Goal: Task Accomplishment & Management: Manage account settings

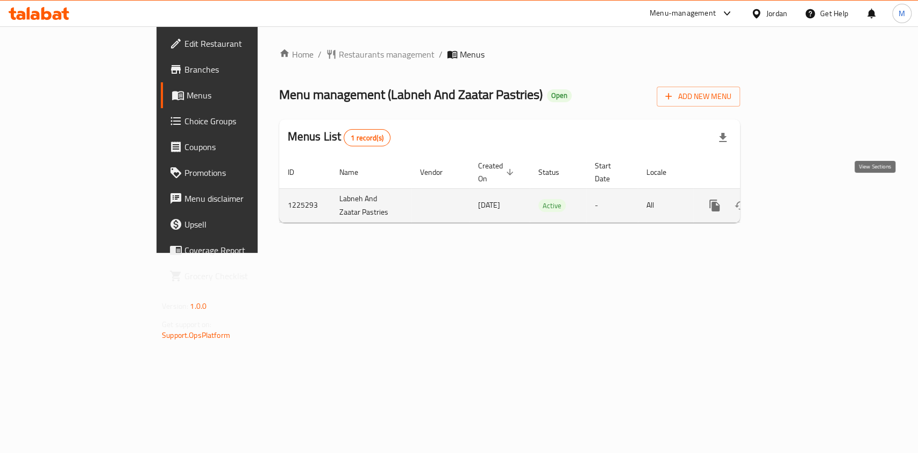
click at [799, 199] on icon "enhanced table" at bounding box center [792, 205] width 13 height 13
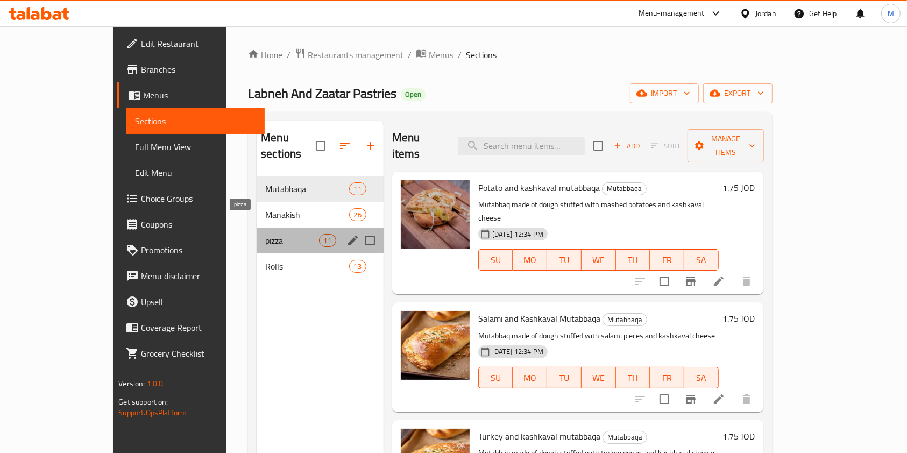
click at [265, 234] on span "pizza" at bounding box center [291, 240] width 53 height 13
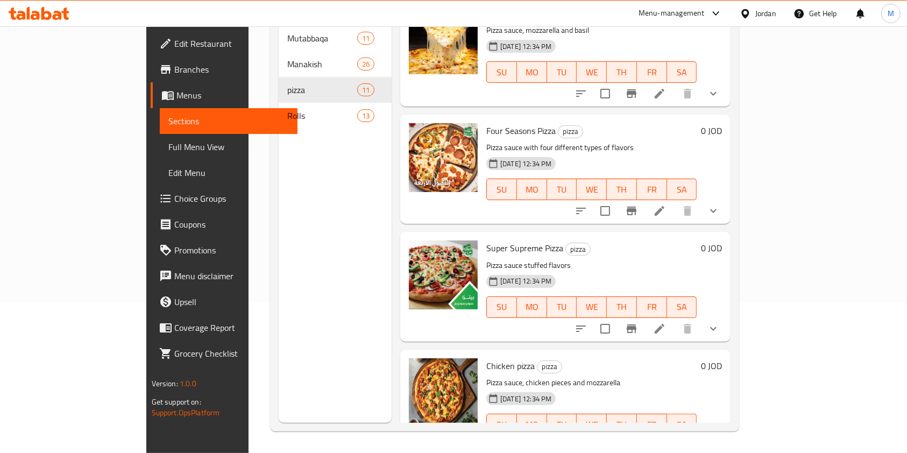
scroll to position [138, 0]
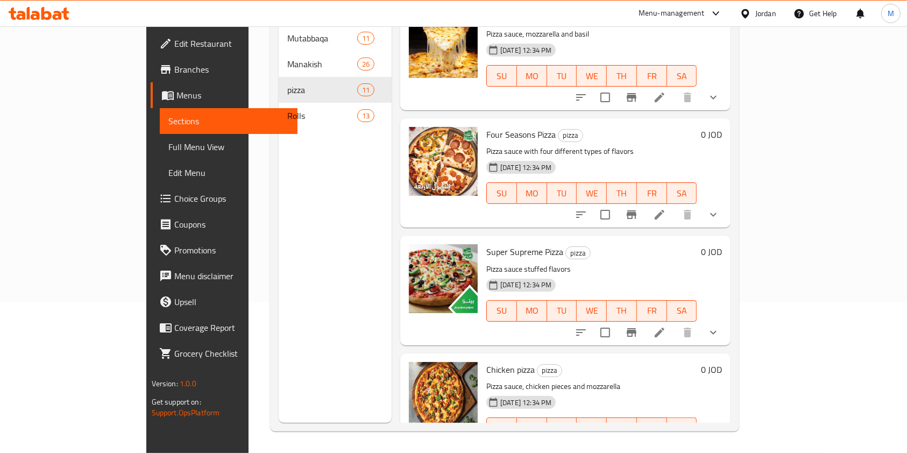
click at [720, 91] on icon "show more" at bounding box center [713, 97] width 13 height 13
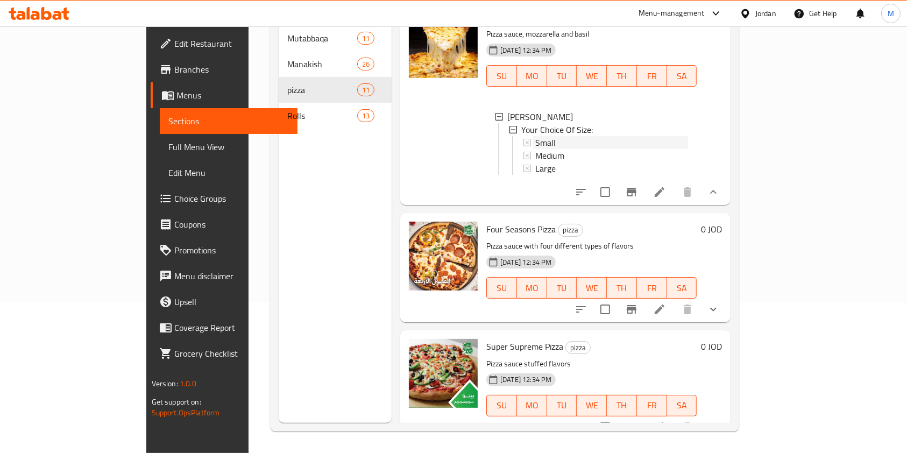
click at [561, 136] on div "Small" at bounding box center [611, 142] width 153 height 13
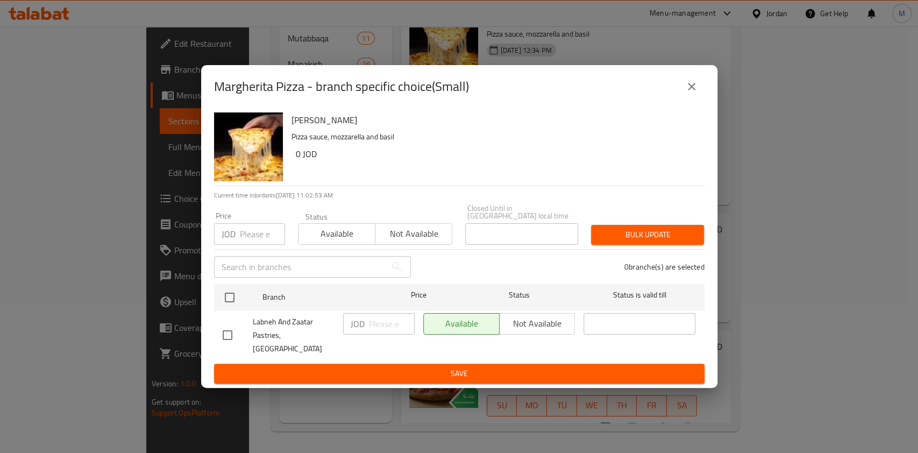
click at [698, 100] on button "close" at bounding box center [692, 87] width 26 height 26
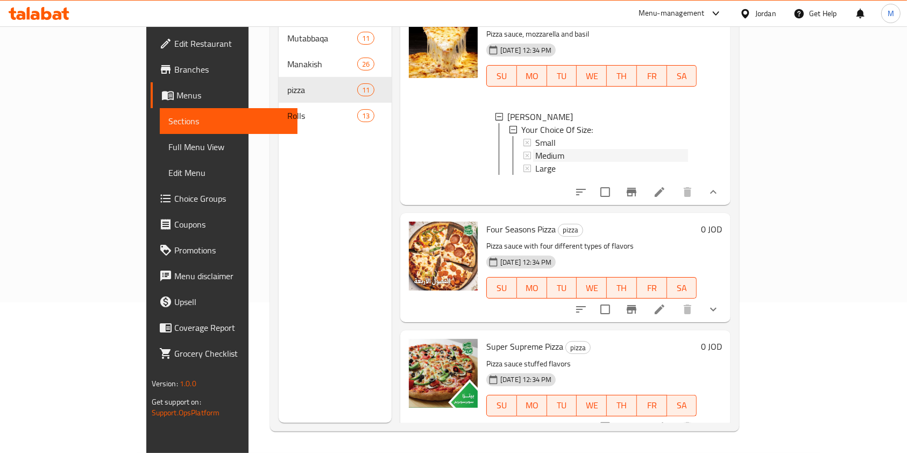
click at [574, 149] on div "Medium" at bounding box center [611, 155] width 153 height 13
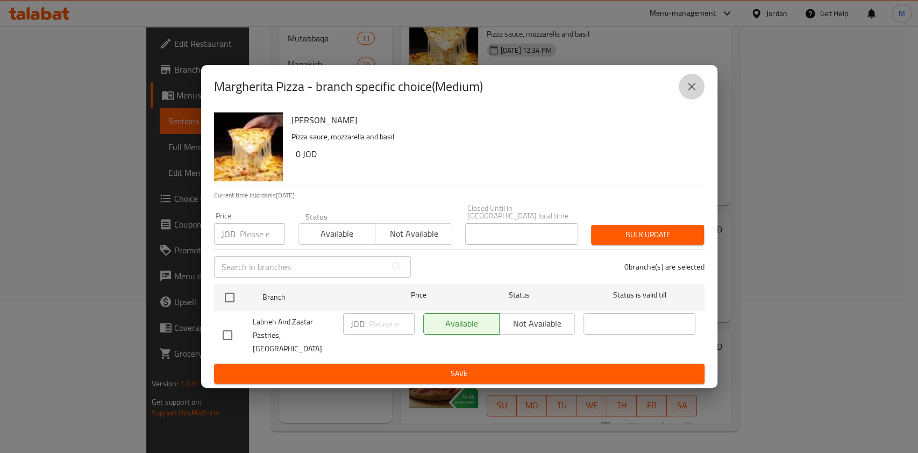
click at [693, 100] on button "close" at bounding box center [692, 87] width 26 height 26
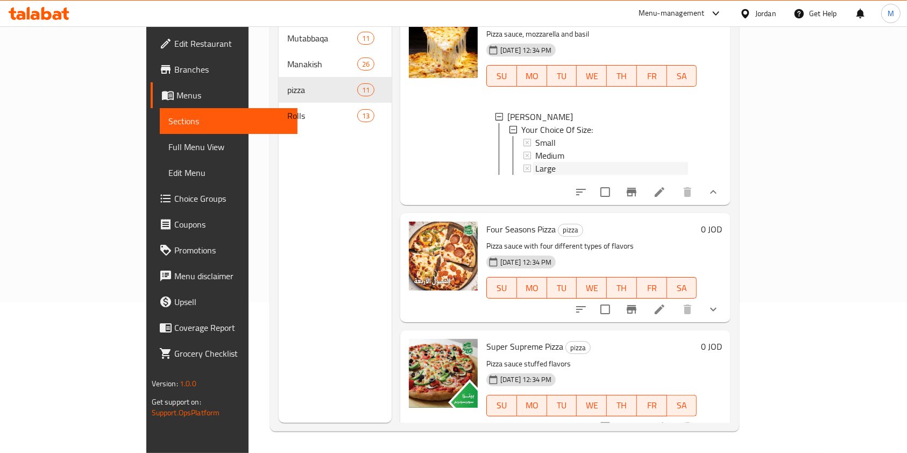
click at [540, 162] on div "Large" at bounding box center [611, 168] width 153 height 13
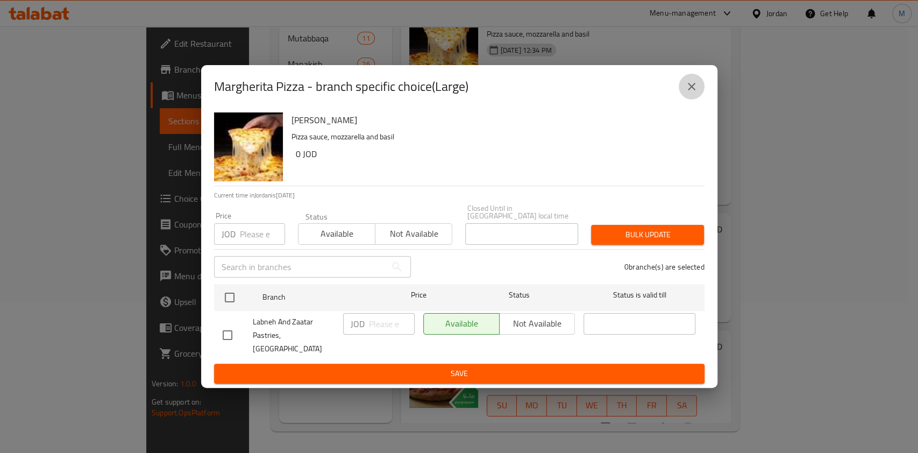
click at [702, 92] on button "close" at bounding box center [692, 87] width 26 height 26
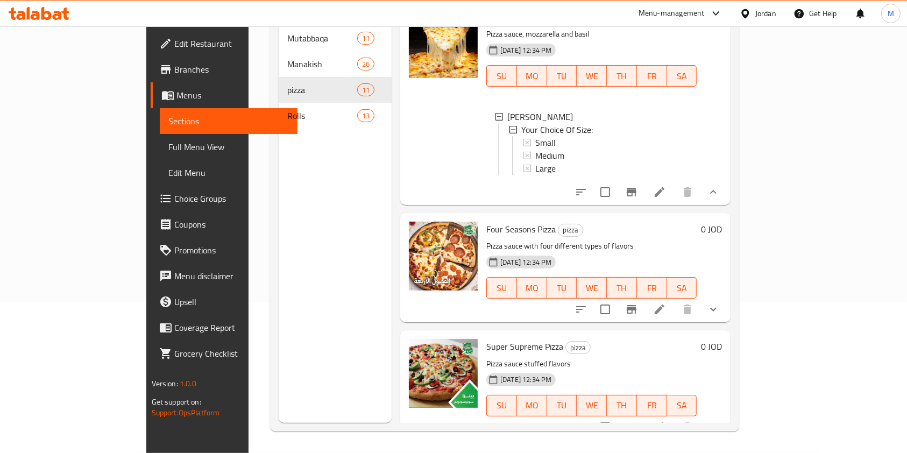
scroll to position [0, 0]
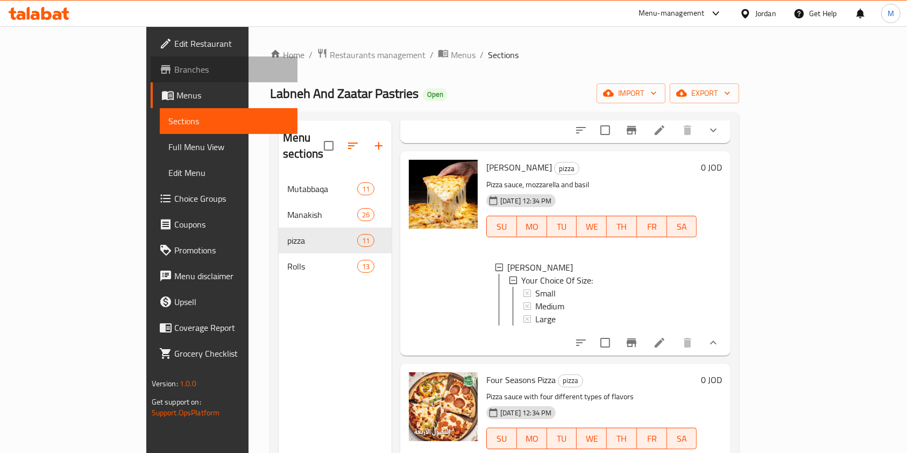
click at [174, 63] on span "Branches" at bounding box center [231, 69] width 115 height 13
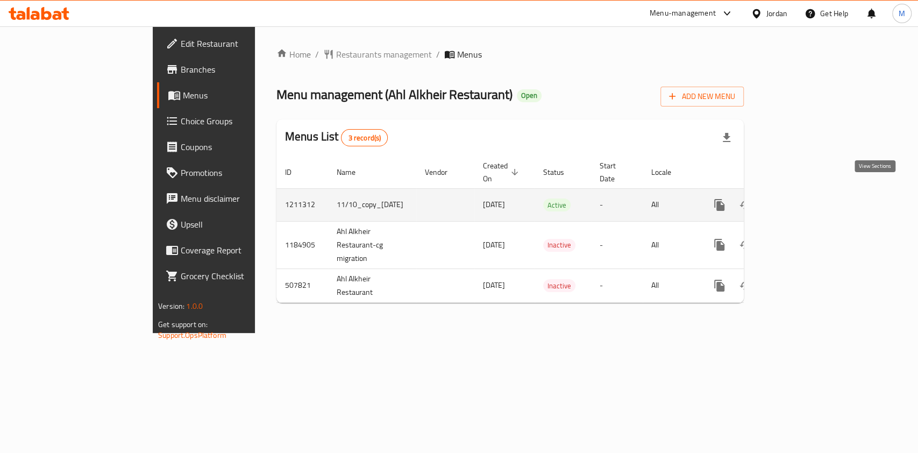
click at [804, 199] on icon "enhanced table" at bounding box center [797, 205] width 13 height 13
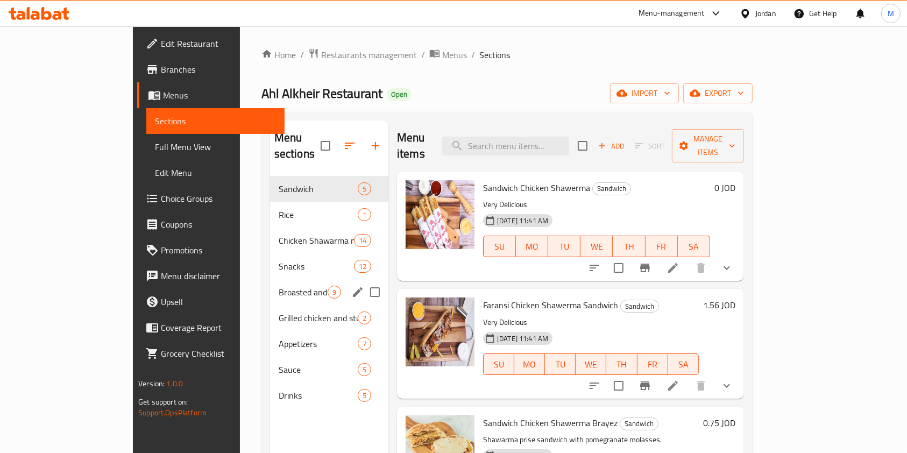
click at [270, 285] on div "Broasted and crispy chicken 9" at bounding box center [329, 292] width 118 height 26
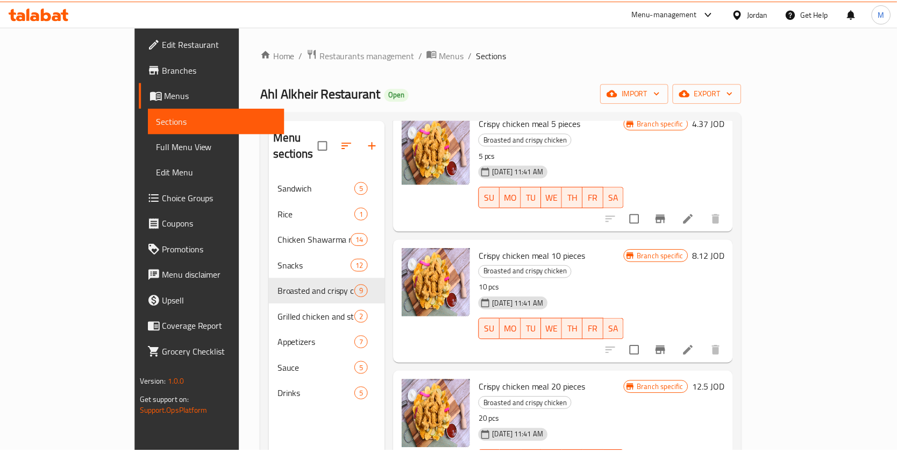
scroll to position [196, 0]
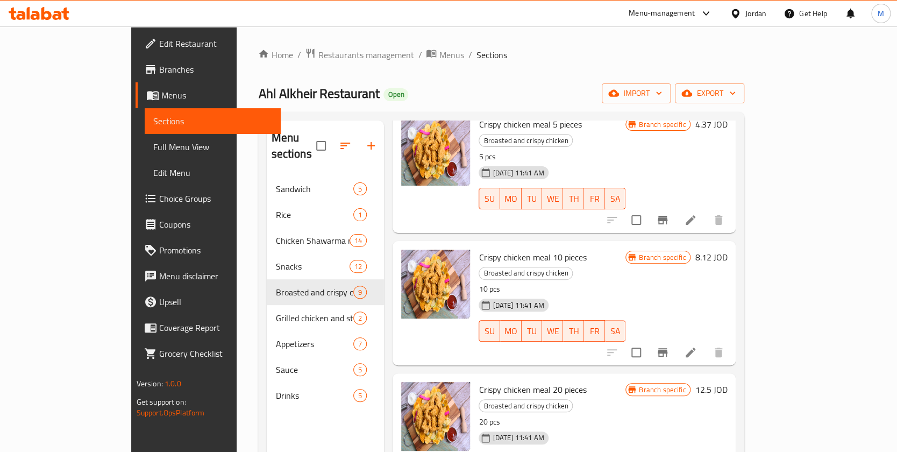
click at [159, 64] on span "Branches" at bounding box center [216, 69] width 114 height 13
